Goal: Navigation & Orientation: Find specific page/section

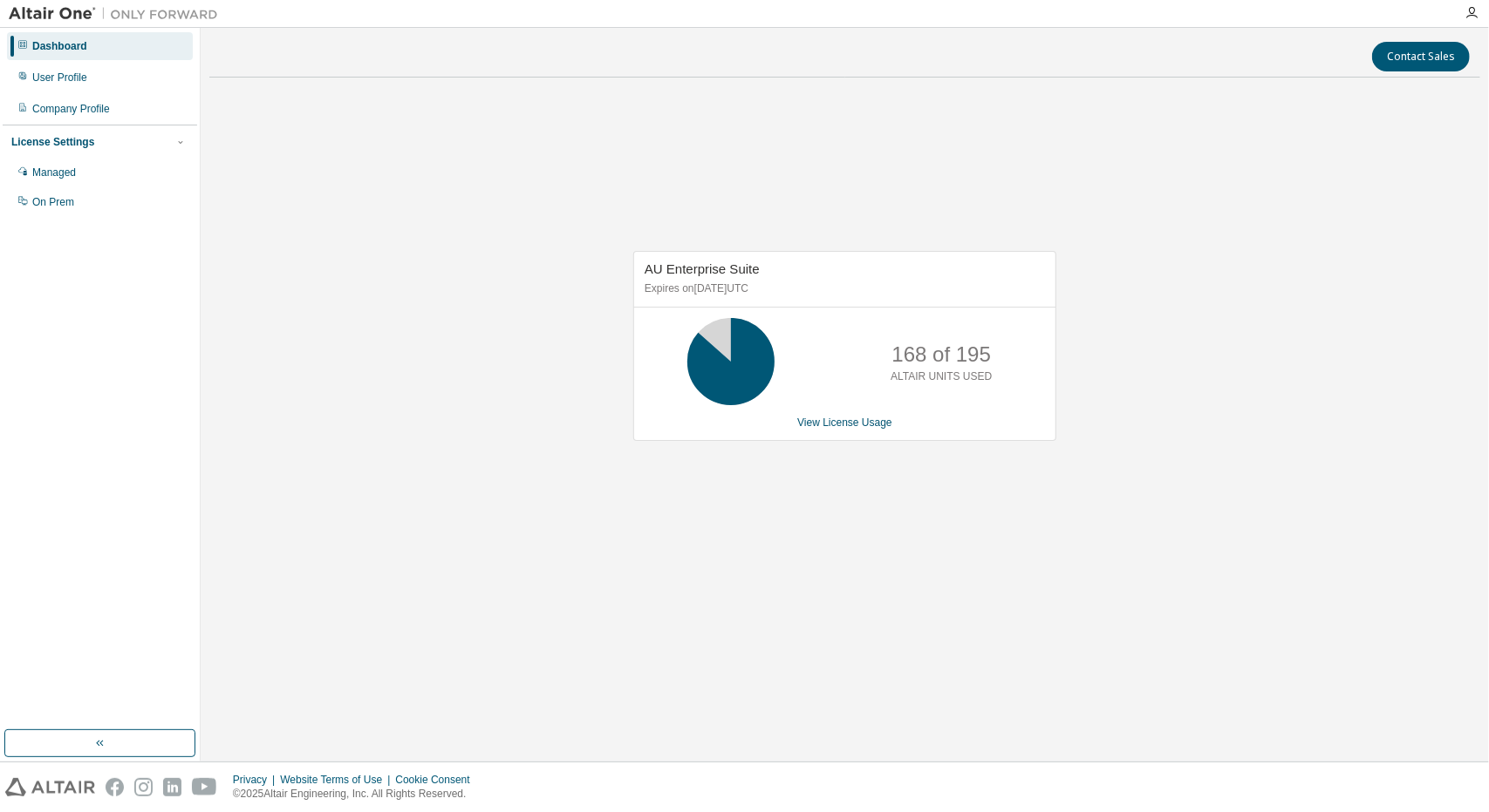
click at [909, 715] on div "Contact Sales AU Enterprise Suite Expires on [DATE] UTC 168 of 195 ALTAIR UNITS…" at bounding box center [843, 395] width 1270 height 716
